Goal: Information Seeking & Learning: Learn about a topic

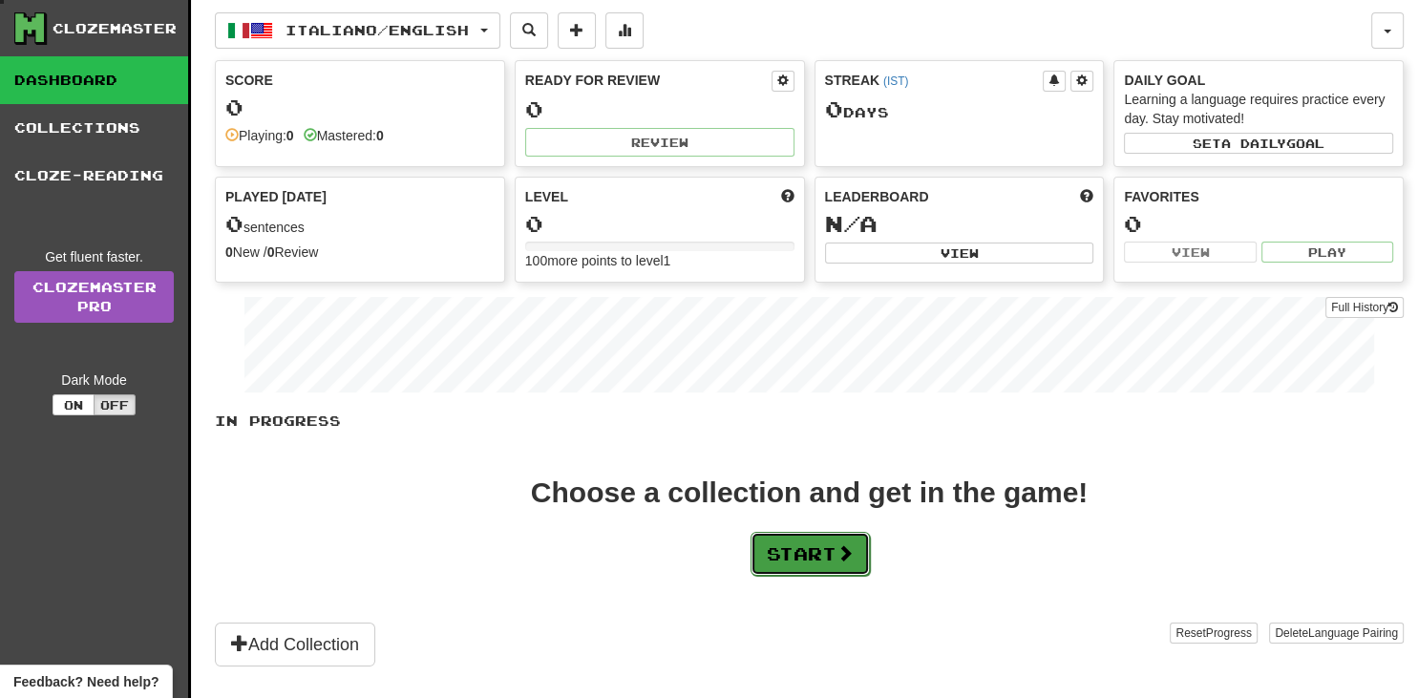
click at [829, 558] on button "Start" at bounding box center [810, 554] width 119 height 44
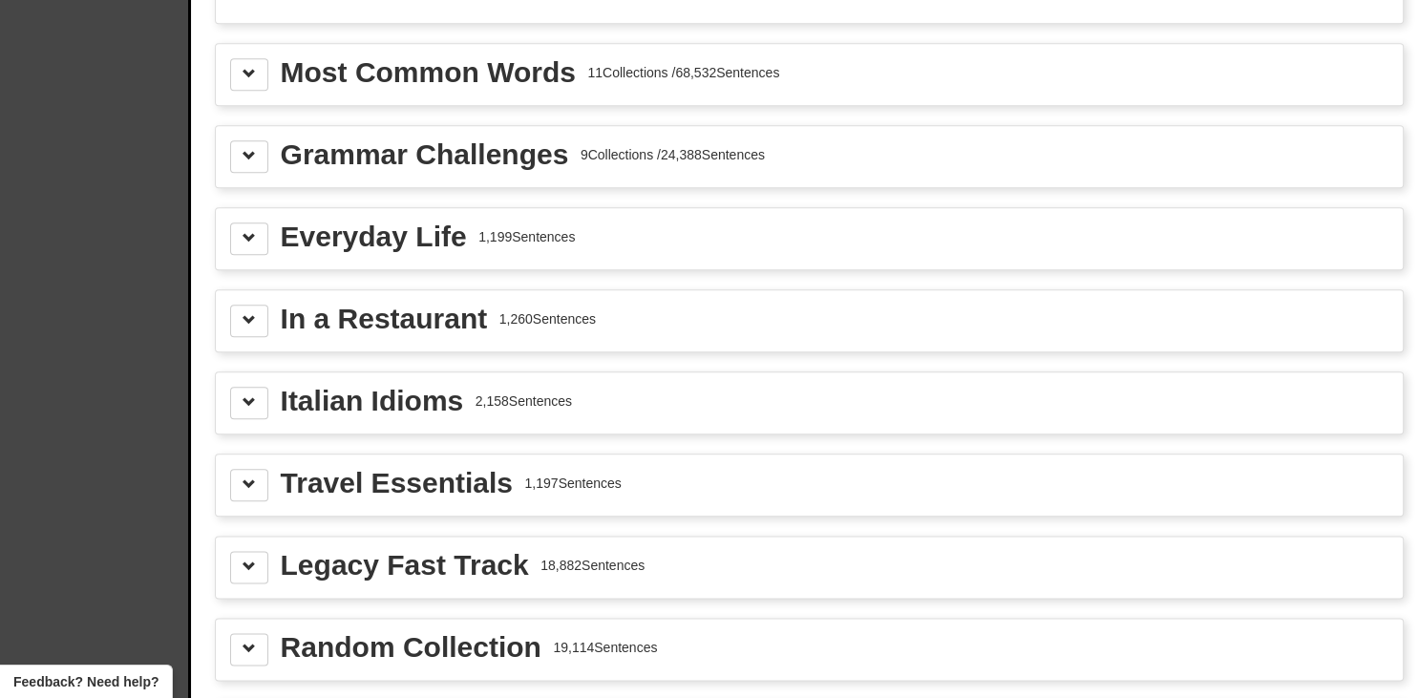
scroll to position [2132, 0]
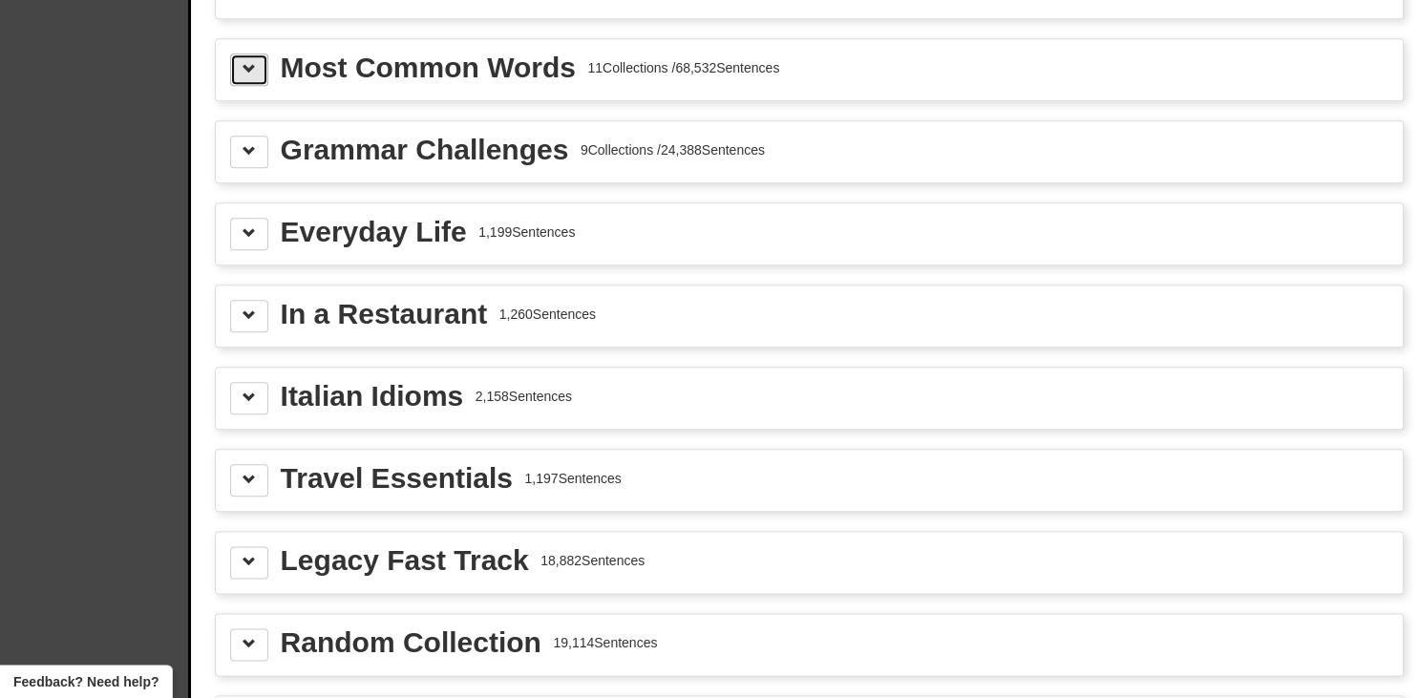
click at [258, 65] on button at bounding box center [249, 69] width 38 height 32
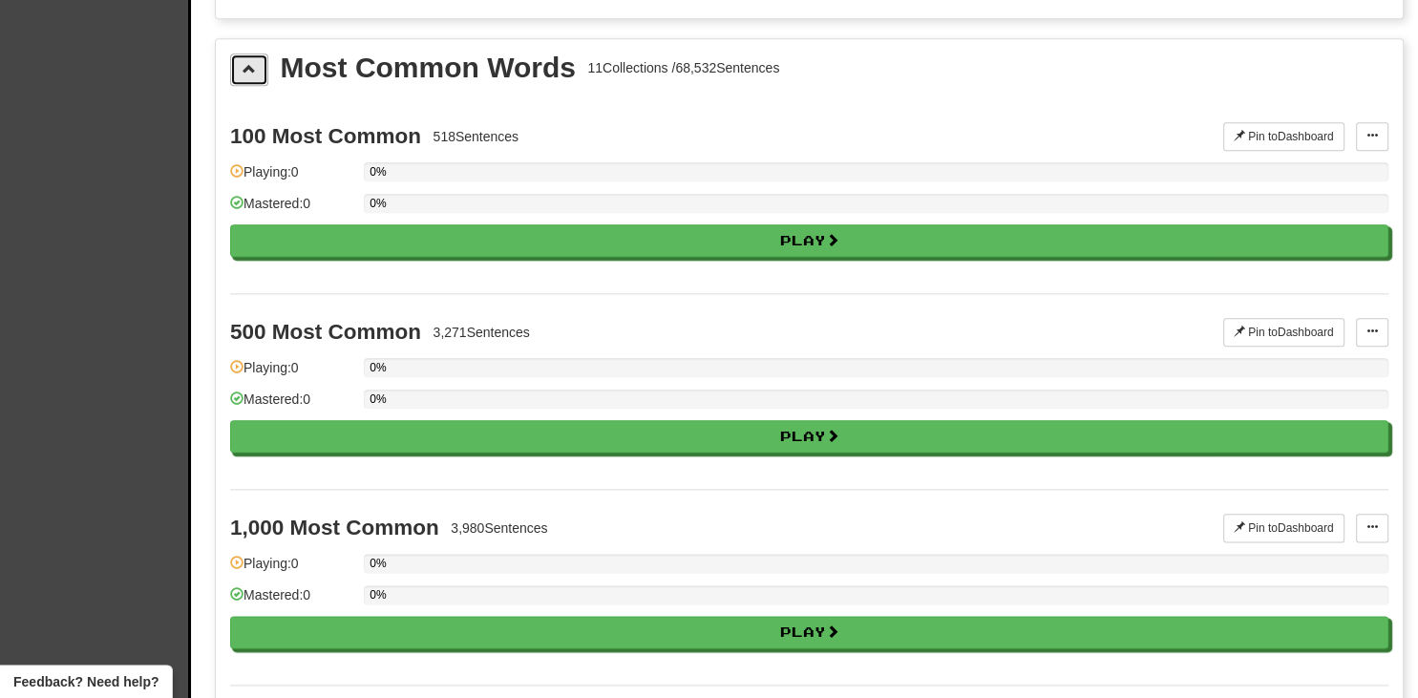
click at [258, 65] on button at bounding box center [249, 69] width 38 height 32
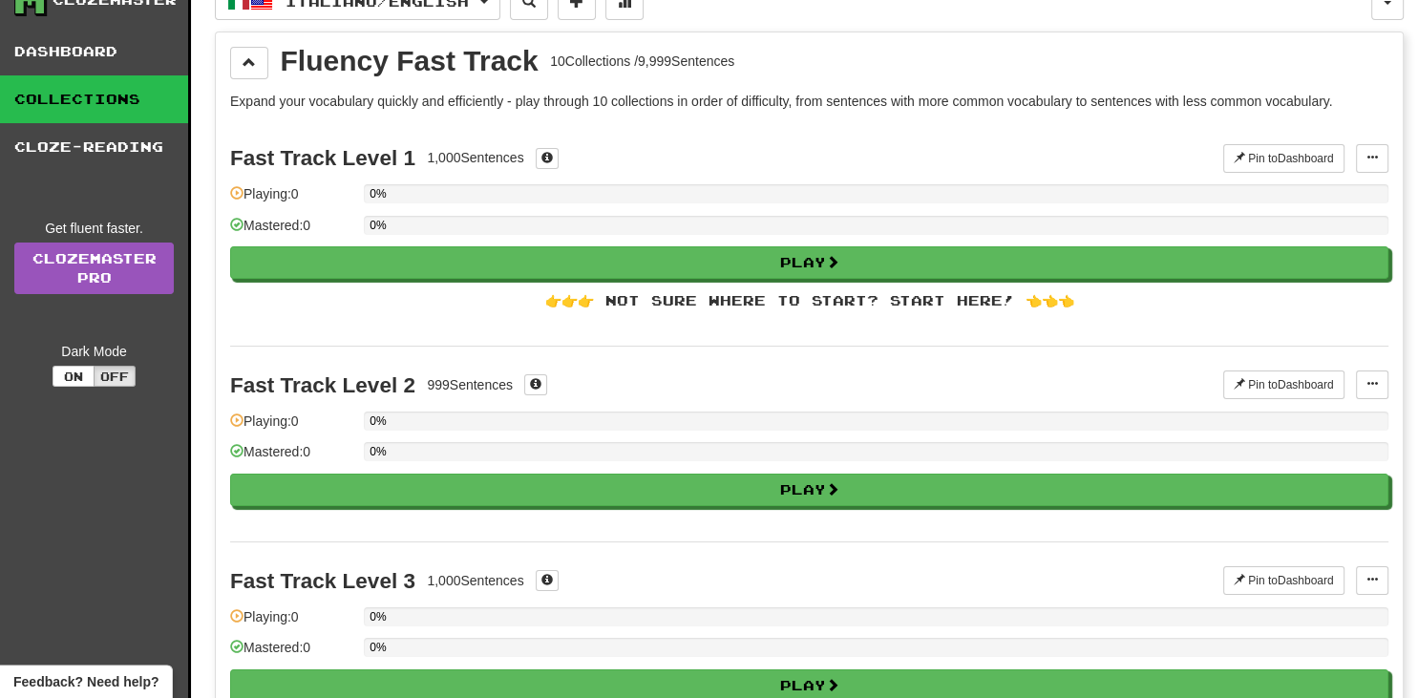
scroll to position [0, 0]
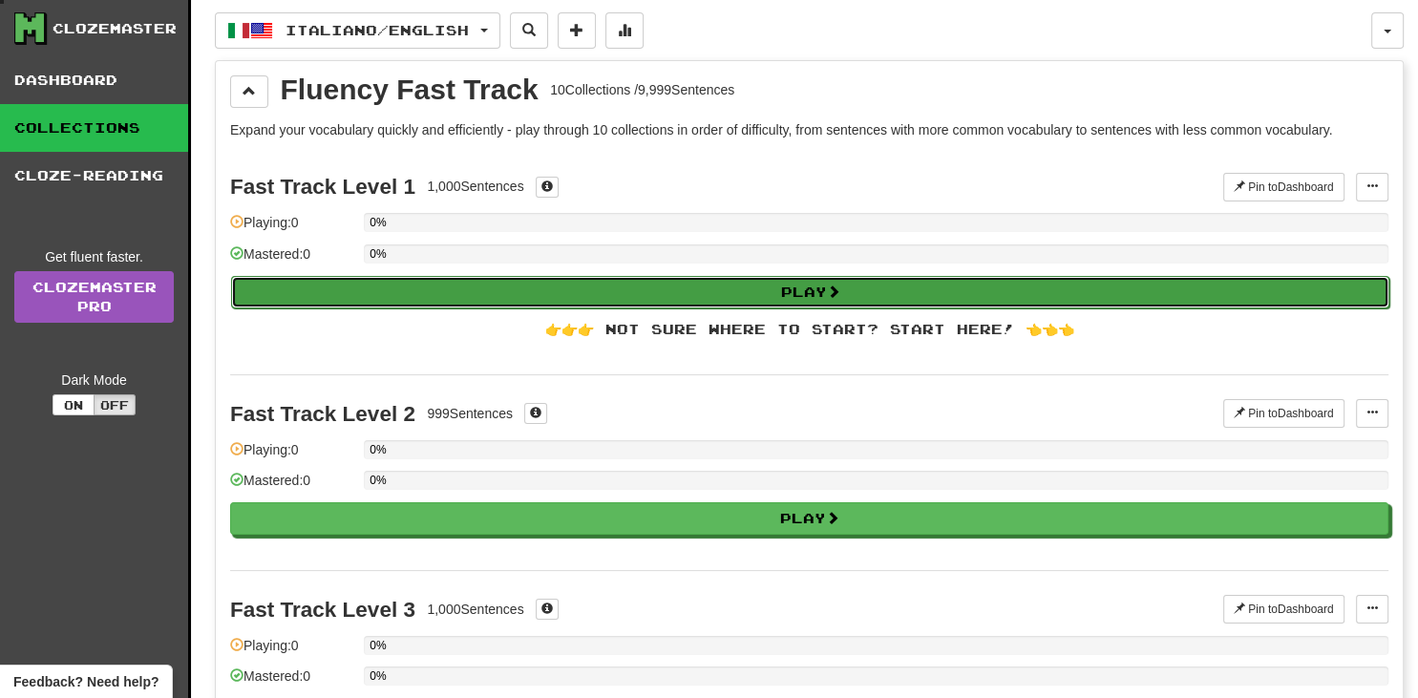
click at [456, 279] on button "Play" at bounding box center [810, 292] width 1158 height 32
select select "**"
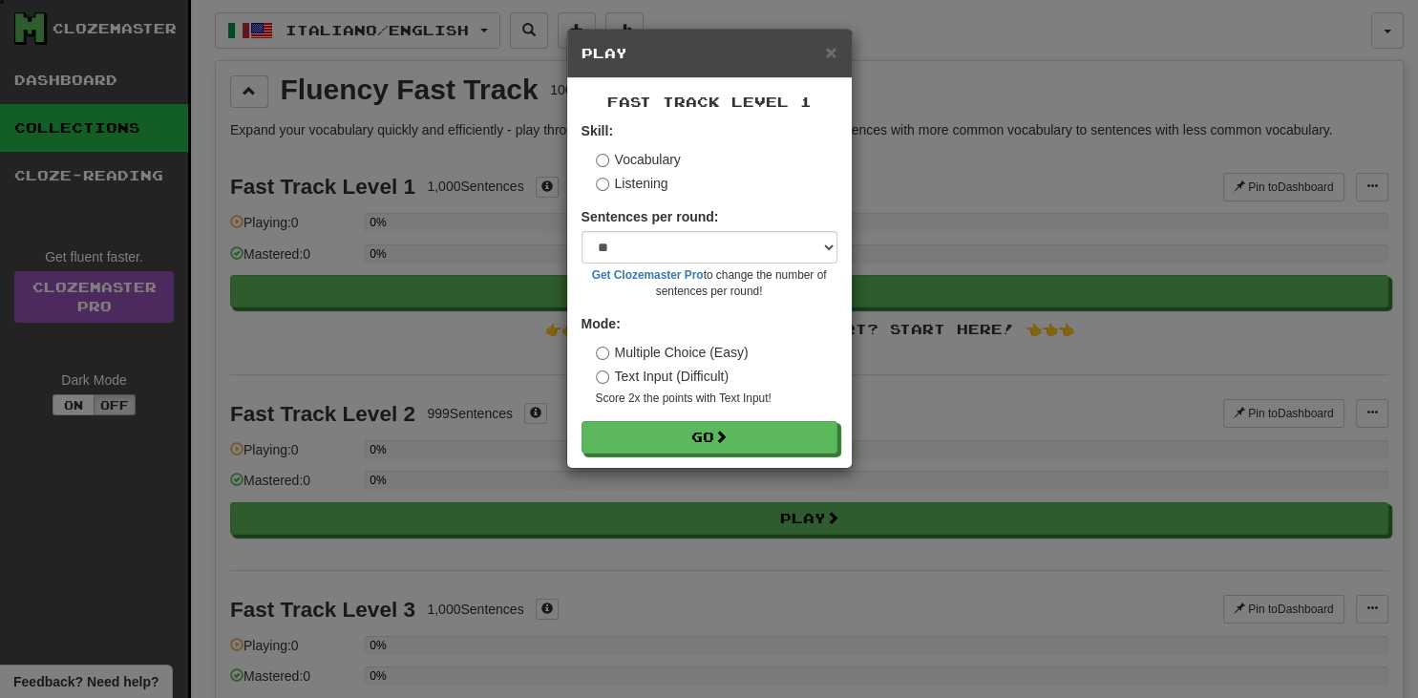
click at [640, 183] on label "Listening" at bounding box center [632, 183] width 73 height 19
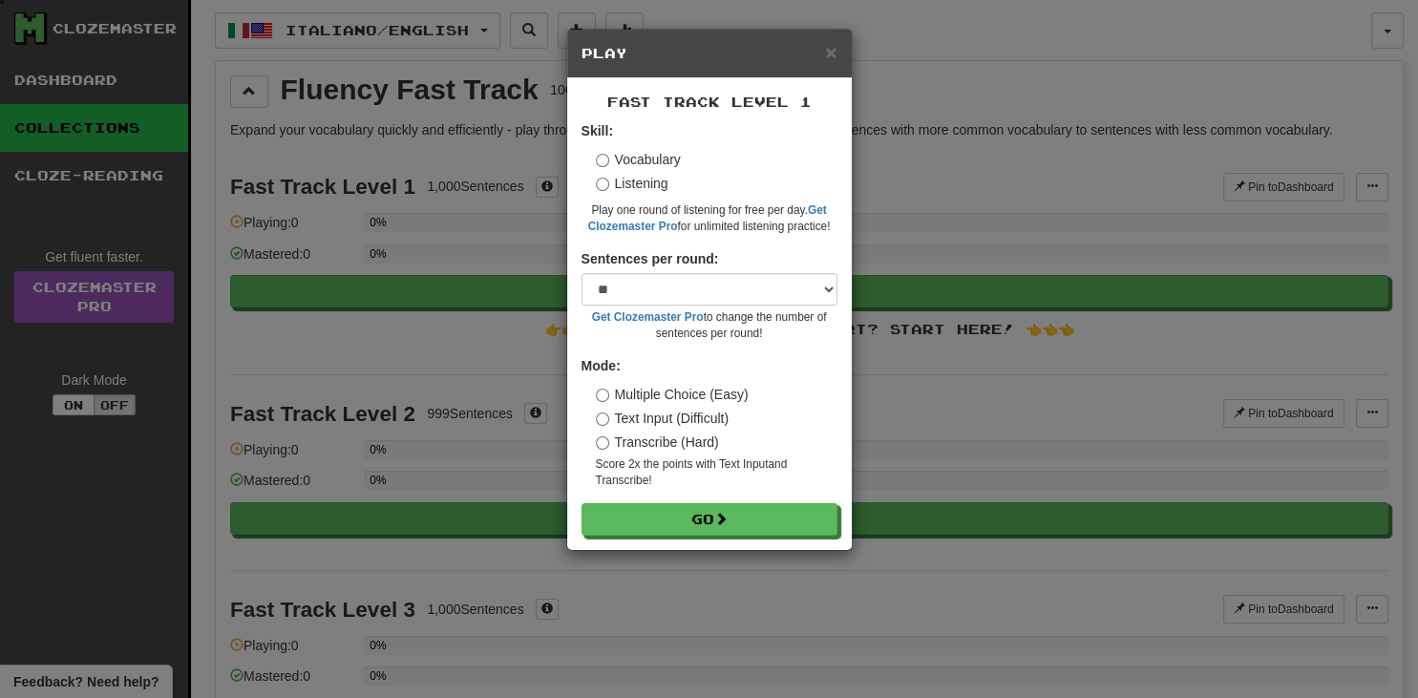
click at [610, 165] on label "Vocabulary" at bounding box center [638, 159] width 85 height 19
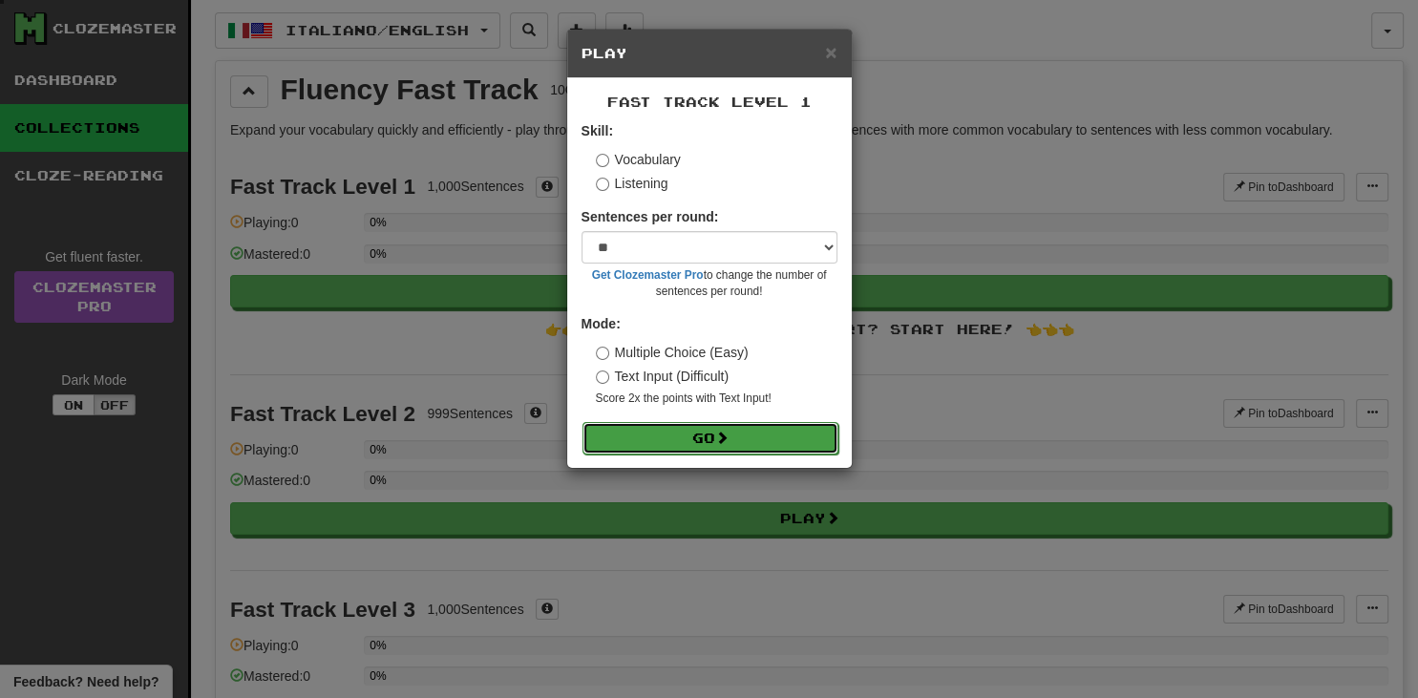
click at [632, 437] on button "Go" at bounding box center [710, 438] width 256 height 32
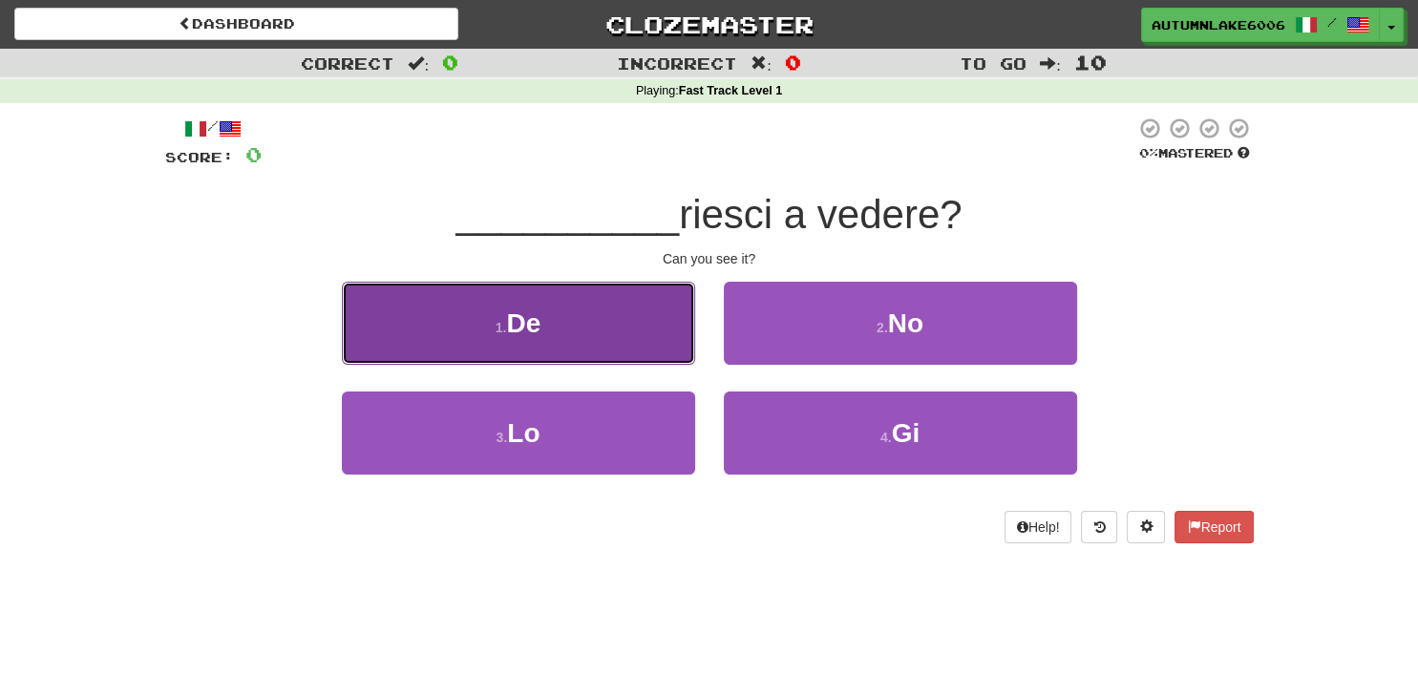
click at [611, 314] on button "1 . De" at bounding box center [518, 323] width 353 height 83
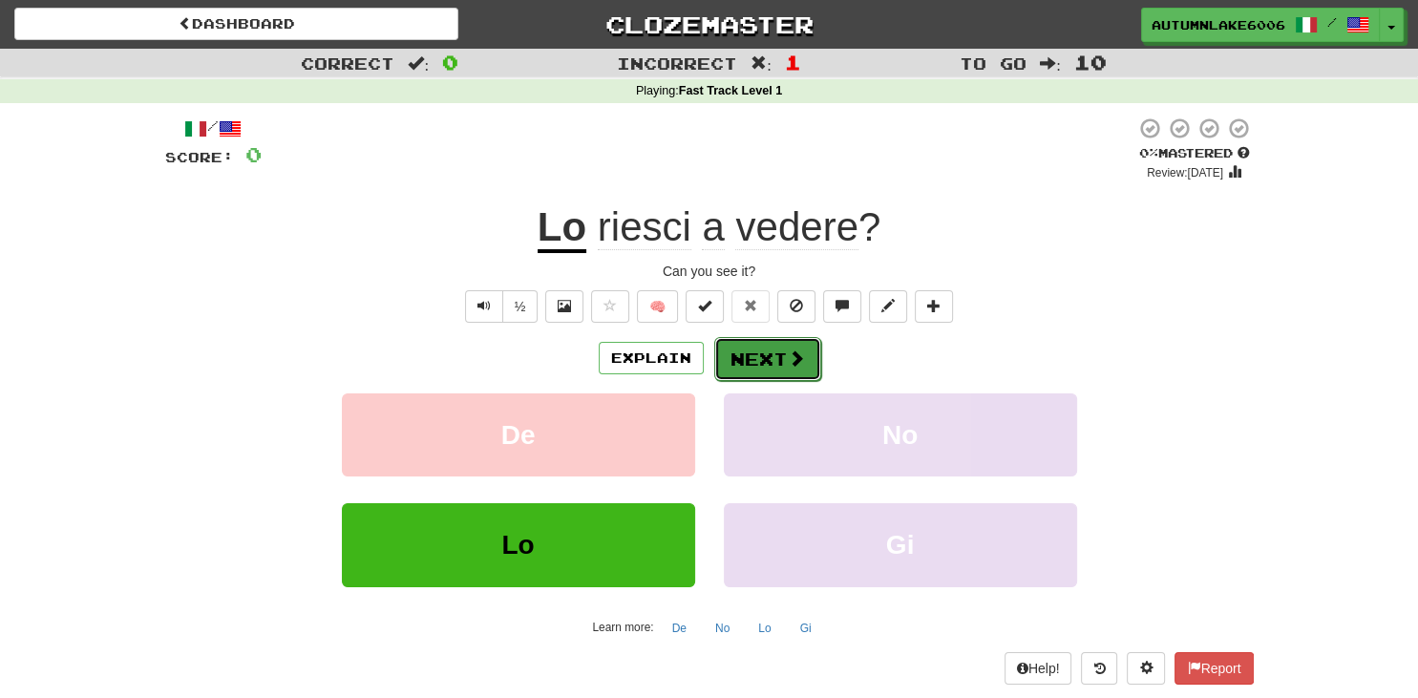
click at [781, 359] on button "Next" at bounding box center [767, 359] width 107 height 44
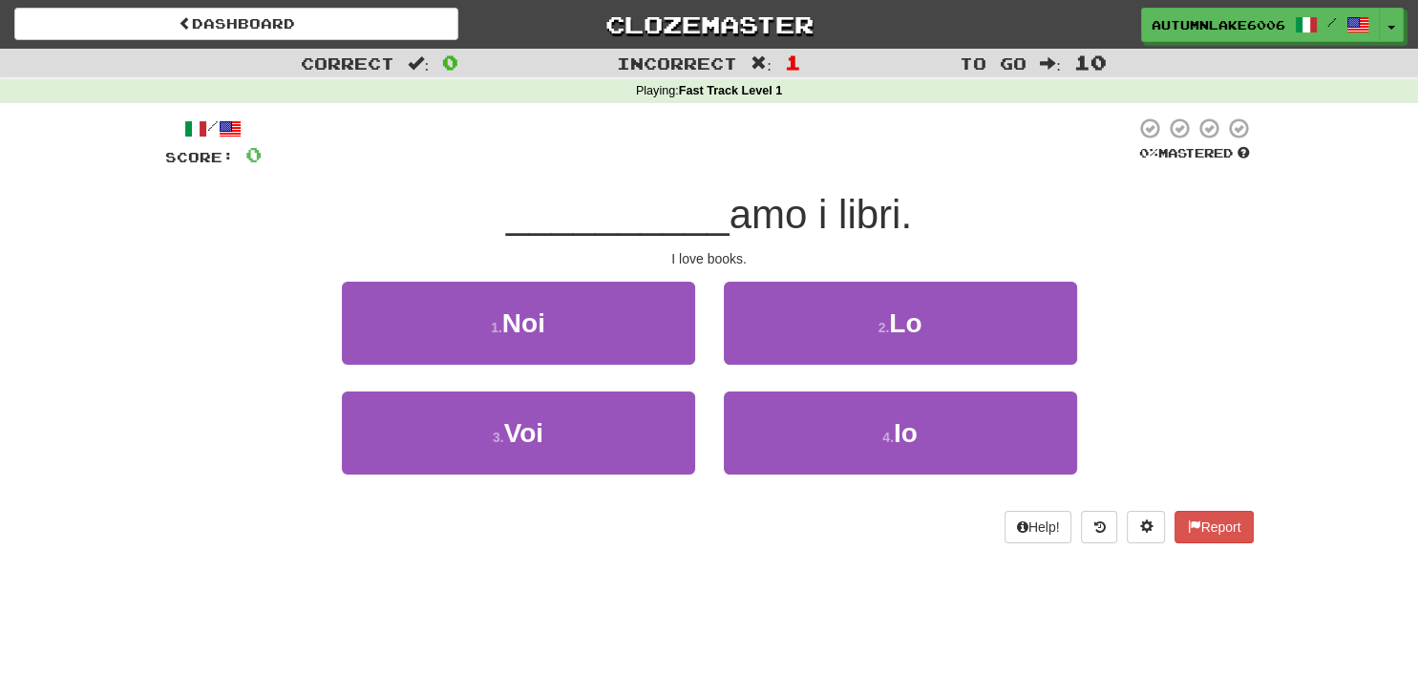
click at [235, 127] on span at bounding box center [230, 128] width 23 height 23
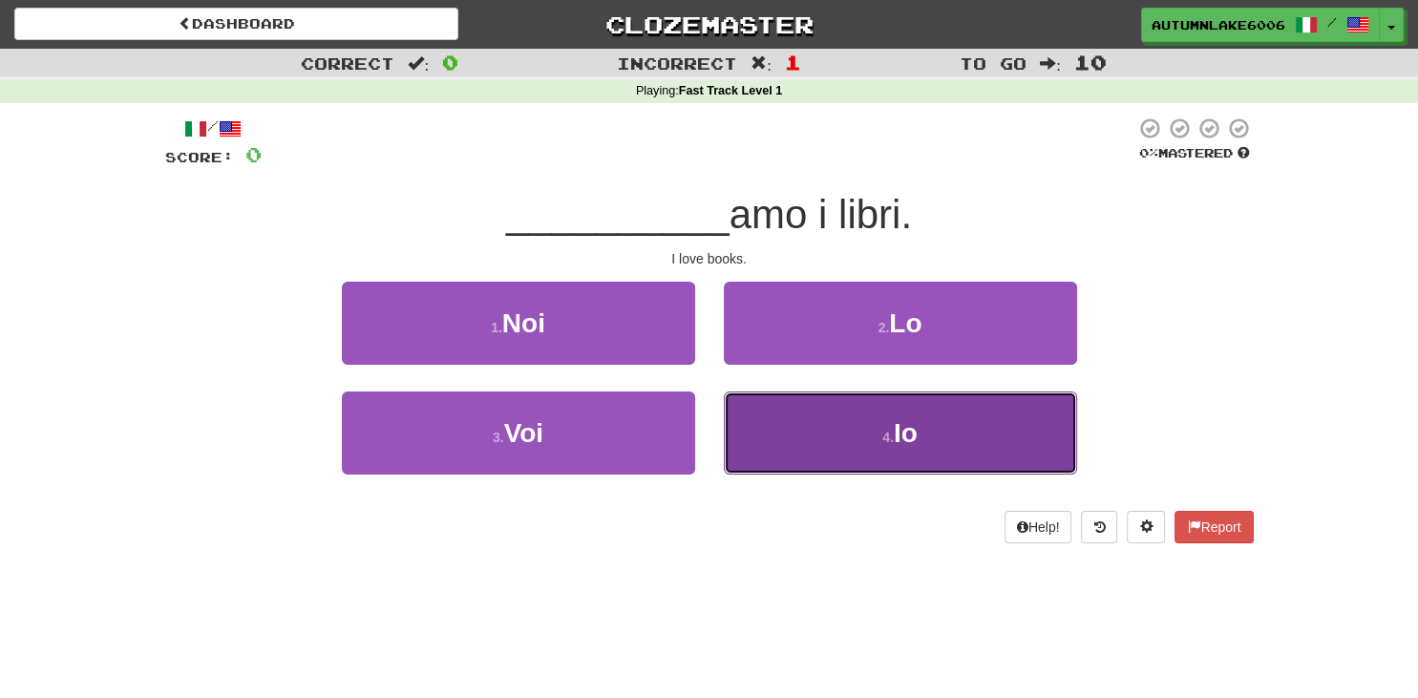
click at [893, 454] on button "4 . Io" at bounding box center [900, 432] width 353 height 83
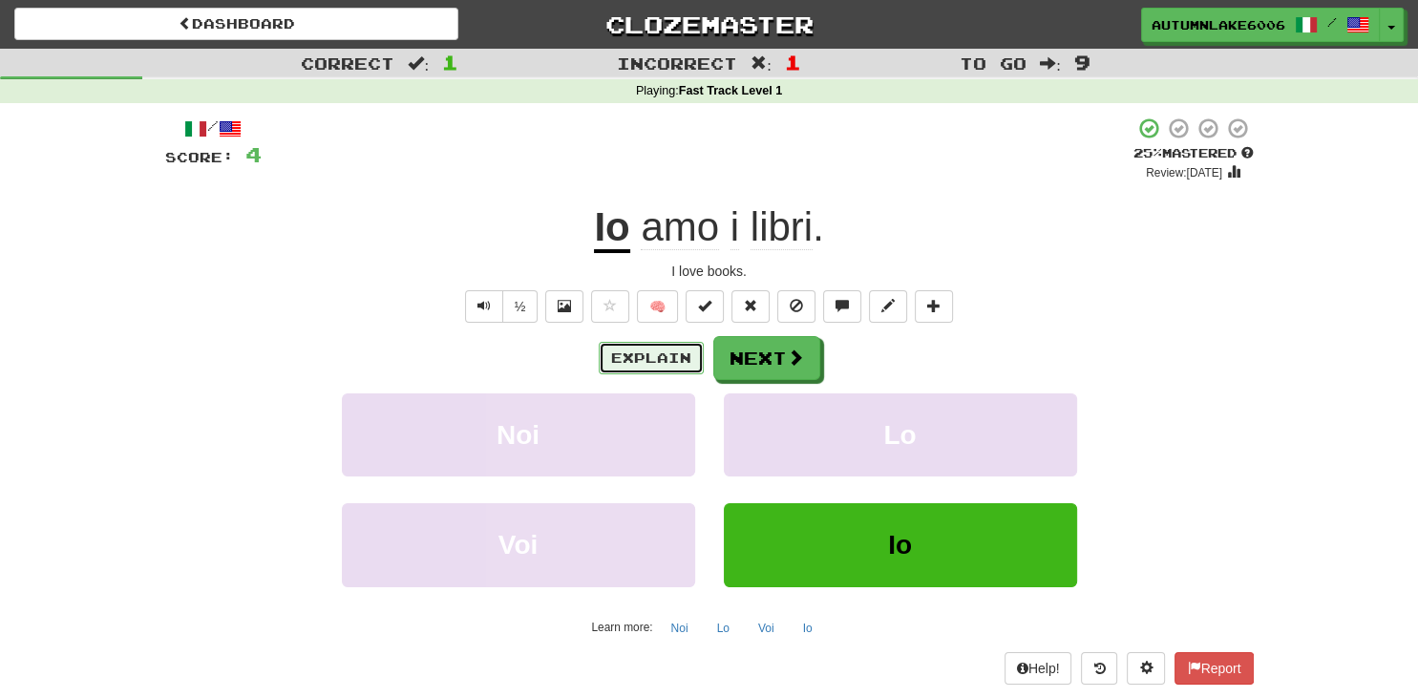
click at [665, 355] on button "Explain" at bounding box center [651, 358] width 105 height 32
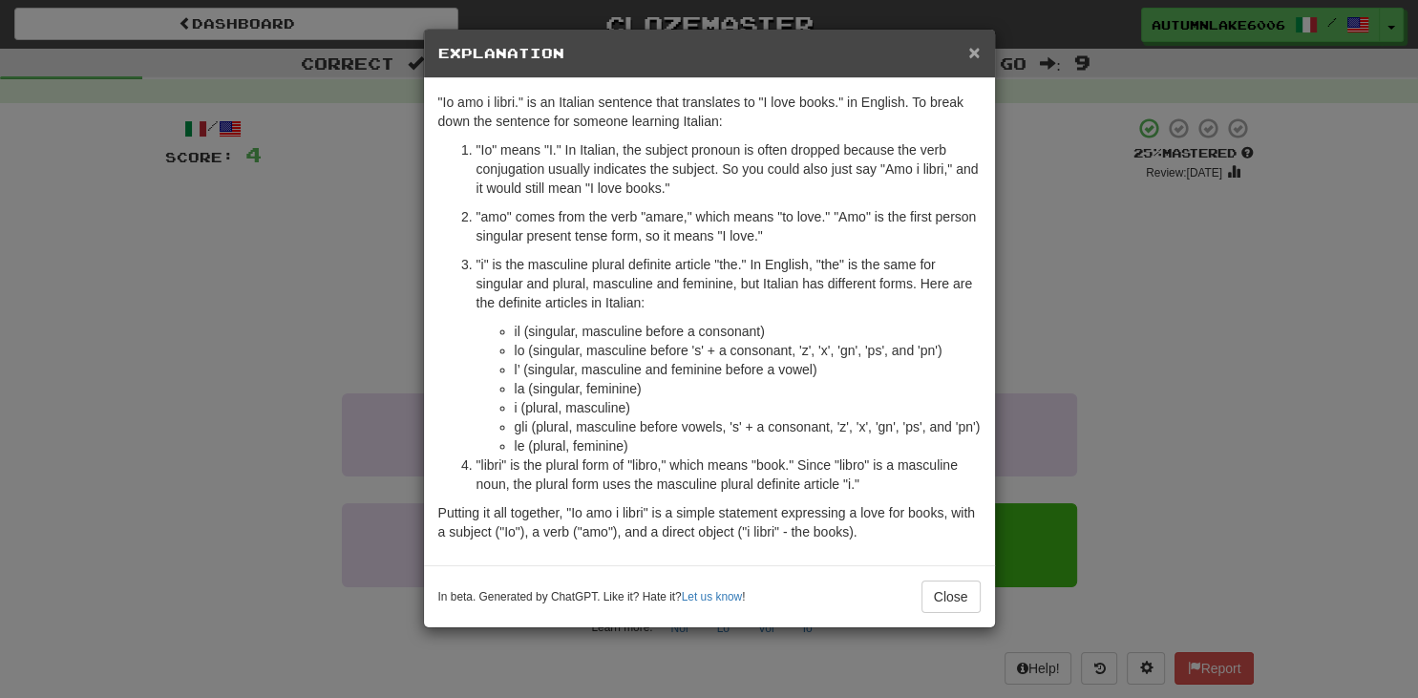
click at [975, 58] on span "×" at bounding box center [973, 52] width 11 height 22
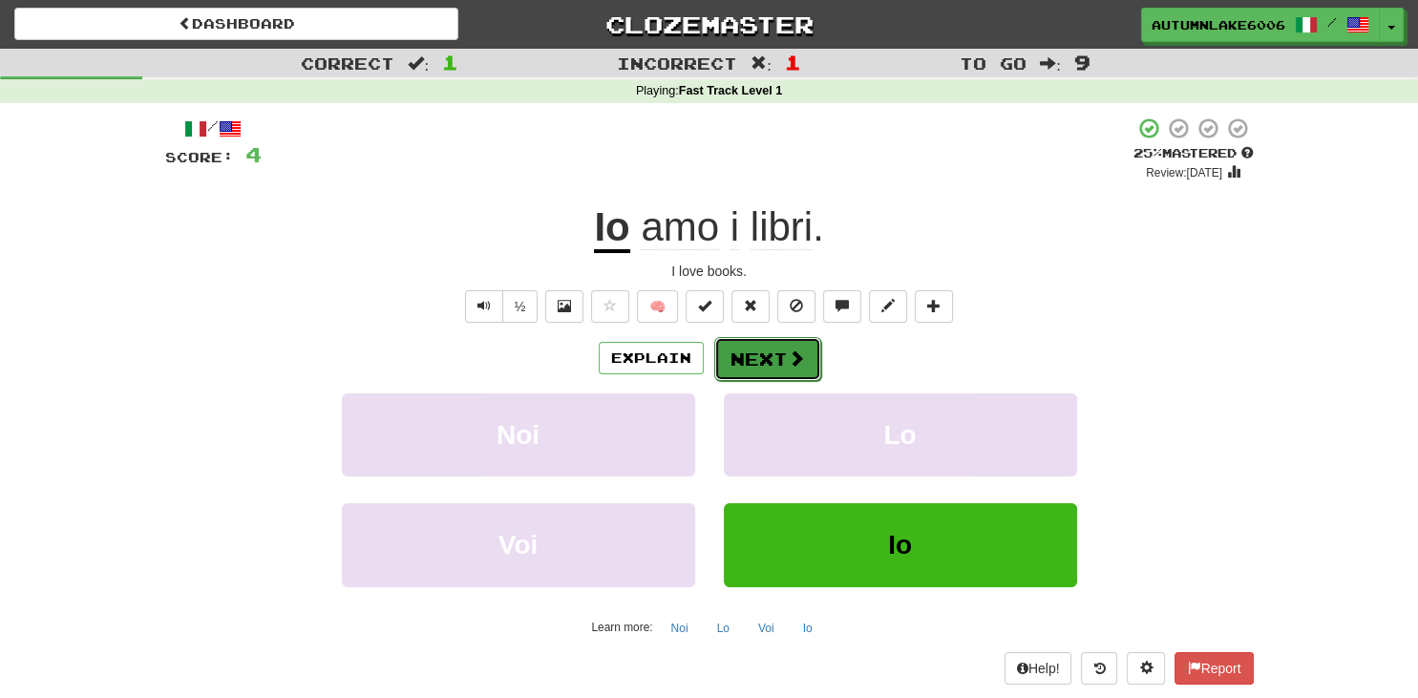
click at [772, 357] on button "Next" at bounding box center [767, 359] width 107 height 44
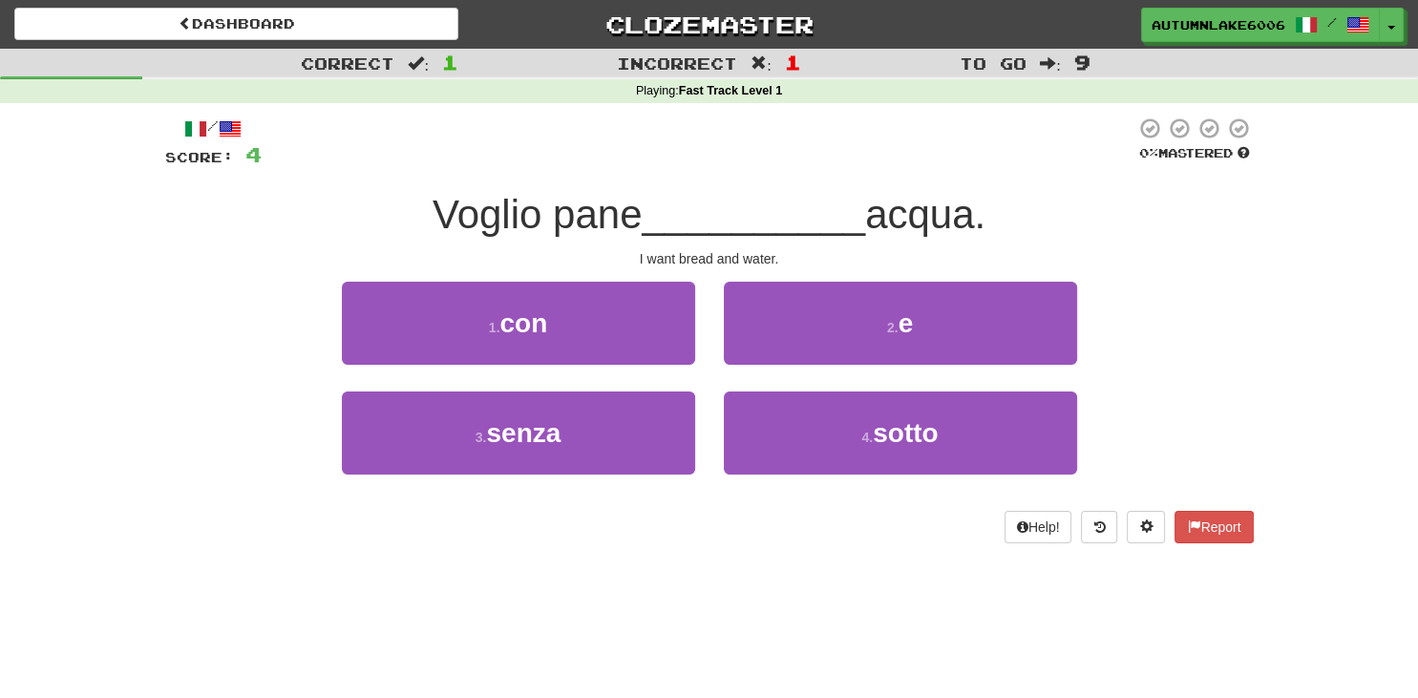
click at [242, 129] on span at bounding box center [230, 128] width 23 height 23
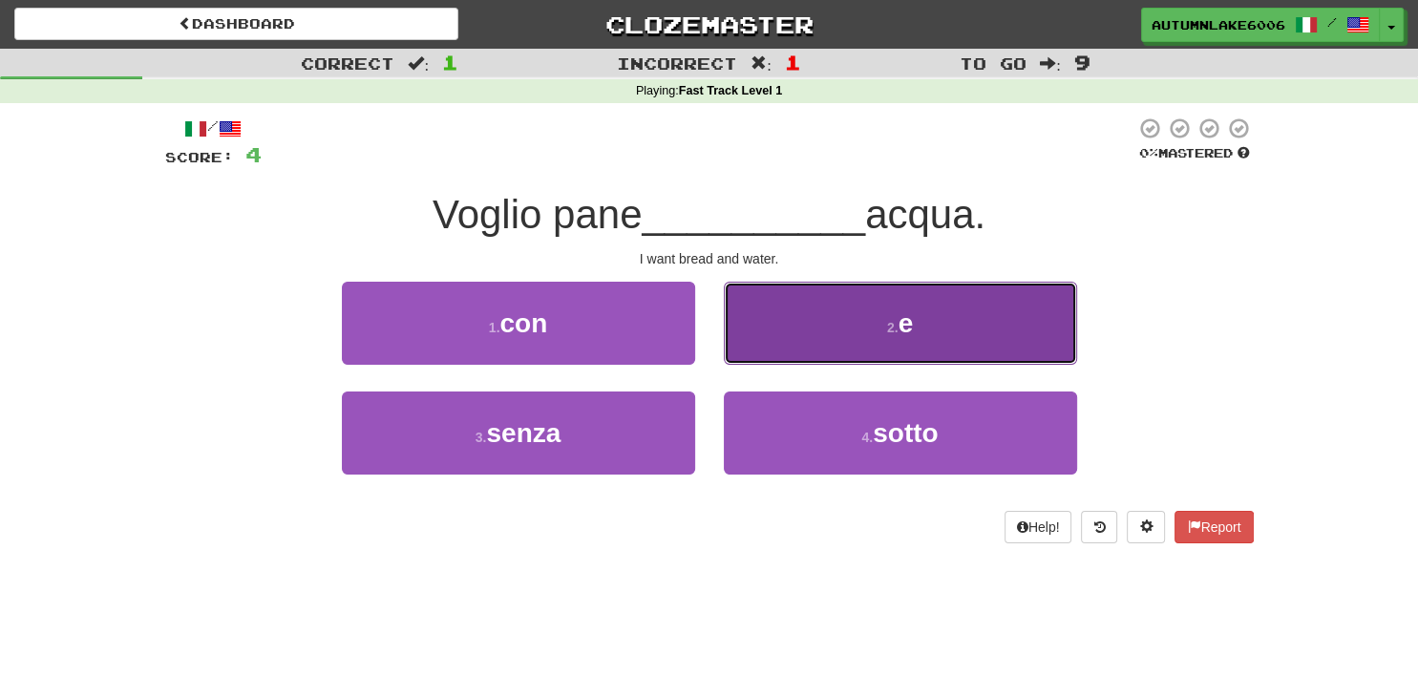
click at [793, 349] on button "2 . e" at bounding box center [900, 323] width 353 height 83
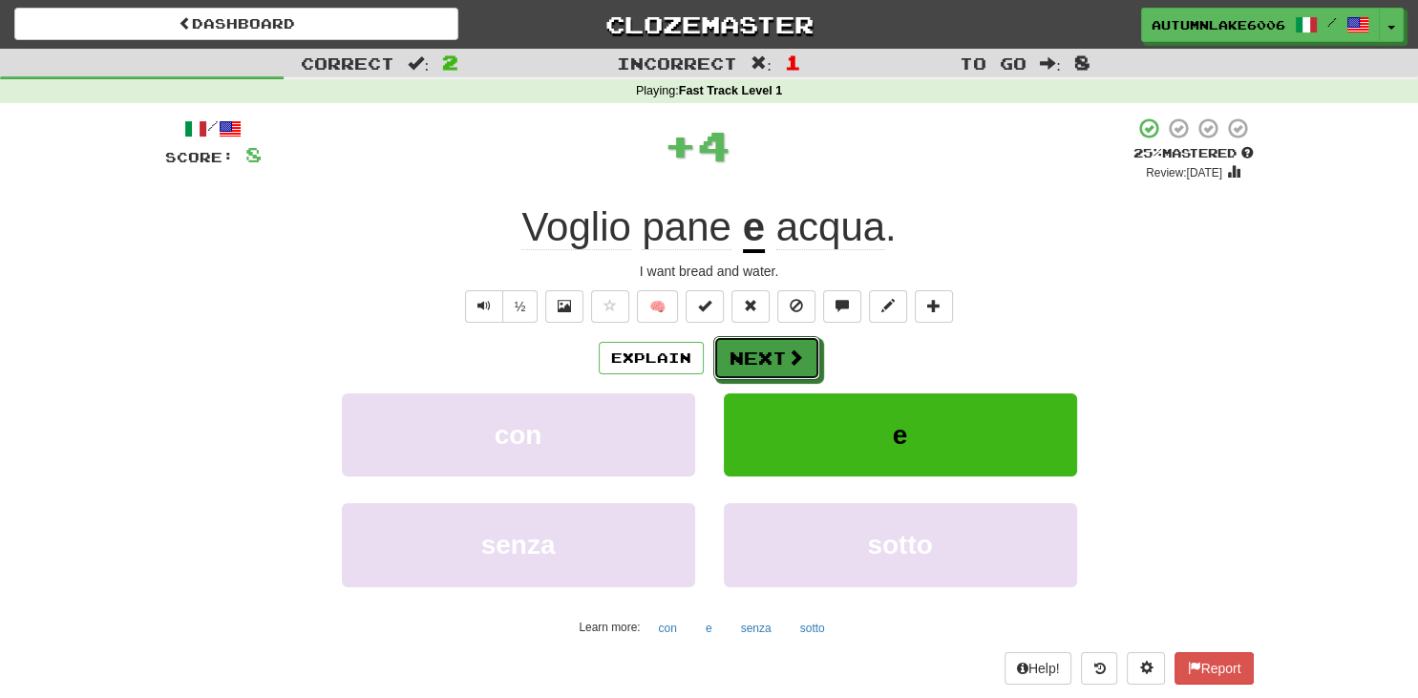
click at [793, 349] on span at bounding box center [795, 357] width 17 height 17
